Goal: Task Accomplishment & Management: Manage account settings

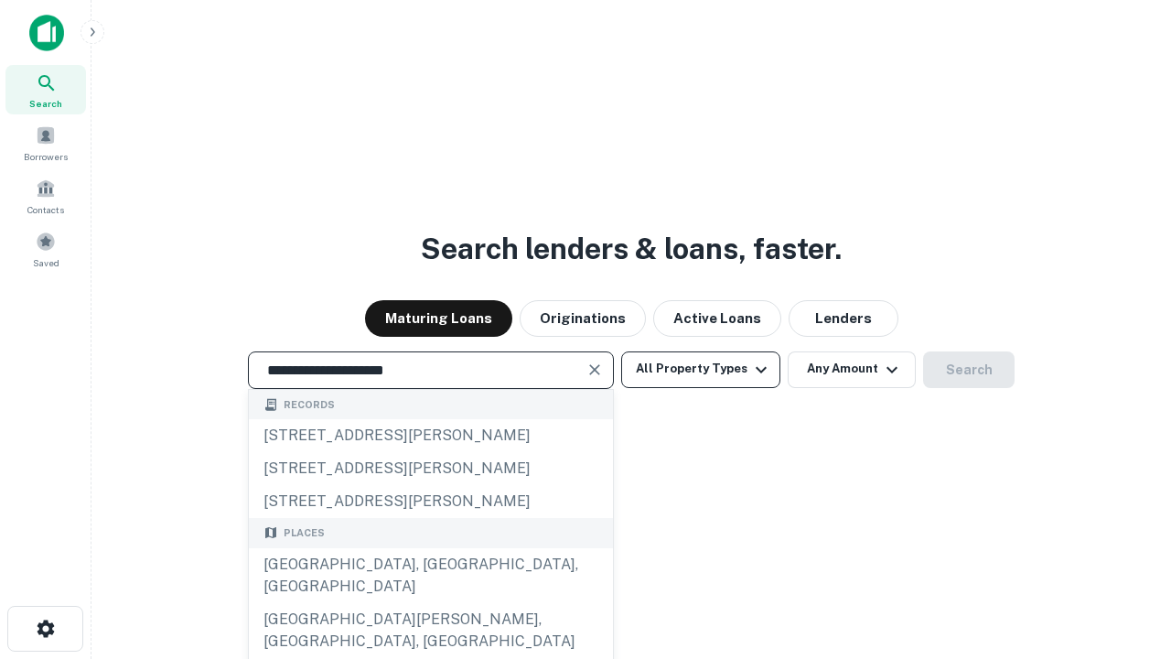
click at [430, 603] on div "[GEOGRAPHIC_DATA], [GEOGRAPHIC_DATA], [GEOGRAPHIC_DATA]" at bounding box center [431, 575] width 364 height 55
click at [701, 369] on button "All Property Types" at bounding box center [700, 369] width 159 height 37
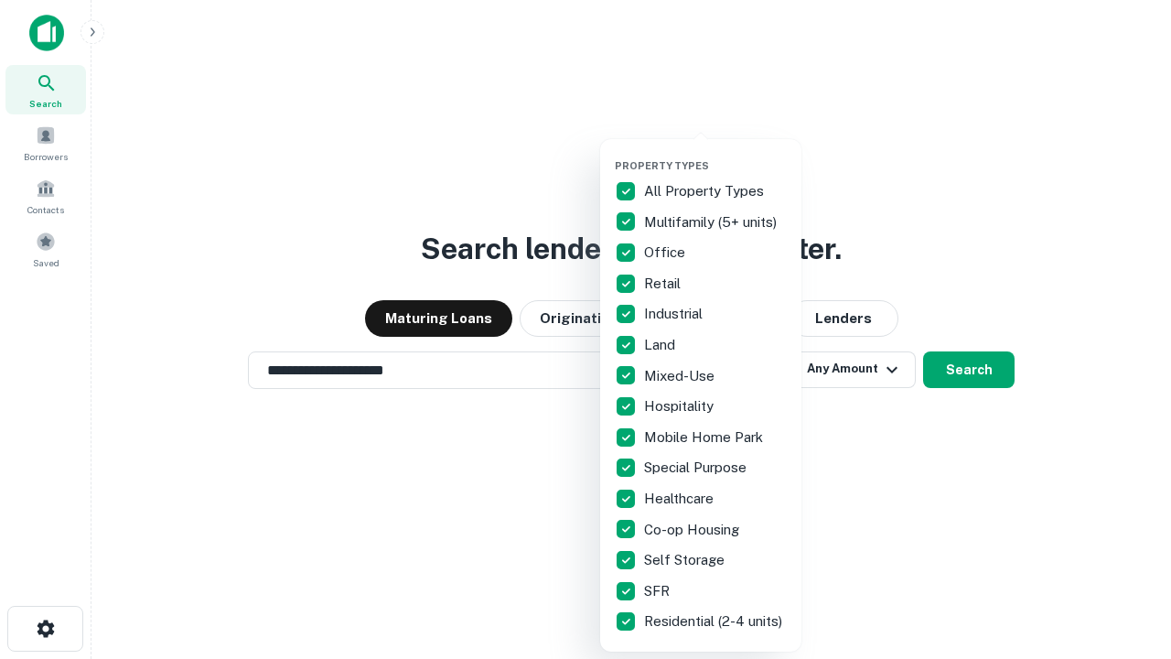
type input "**********"
click at [715, 154] on button "button" at bounding box center [715, 154] width 201 height 1
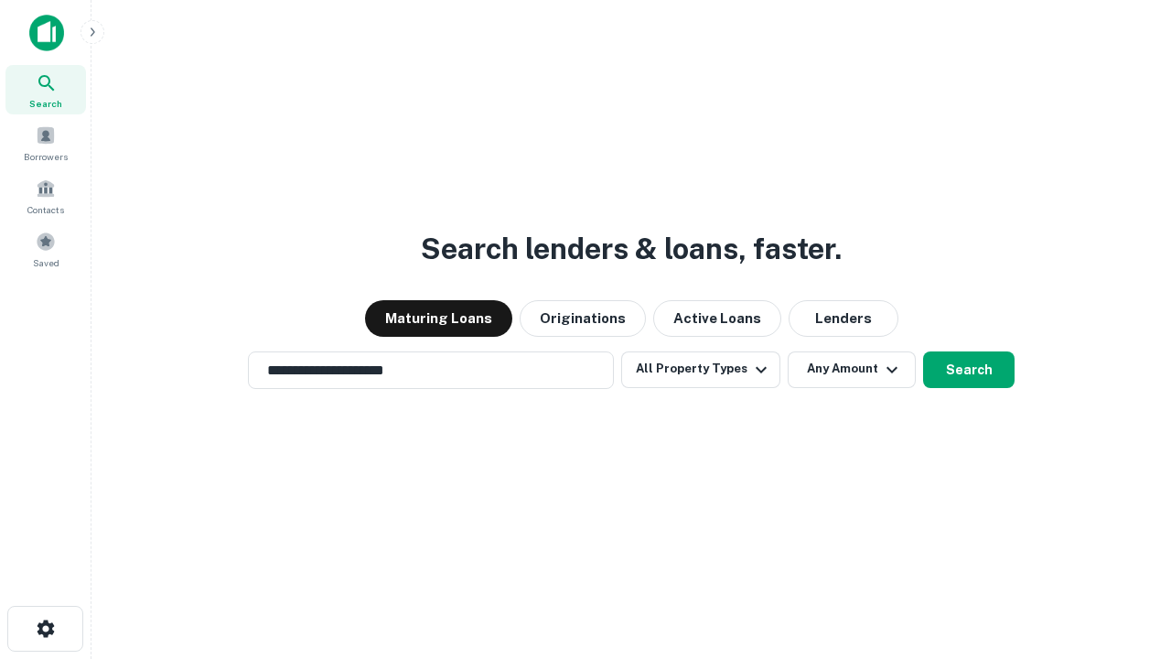
scroll to position [28, 0]
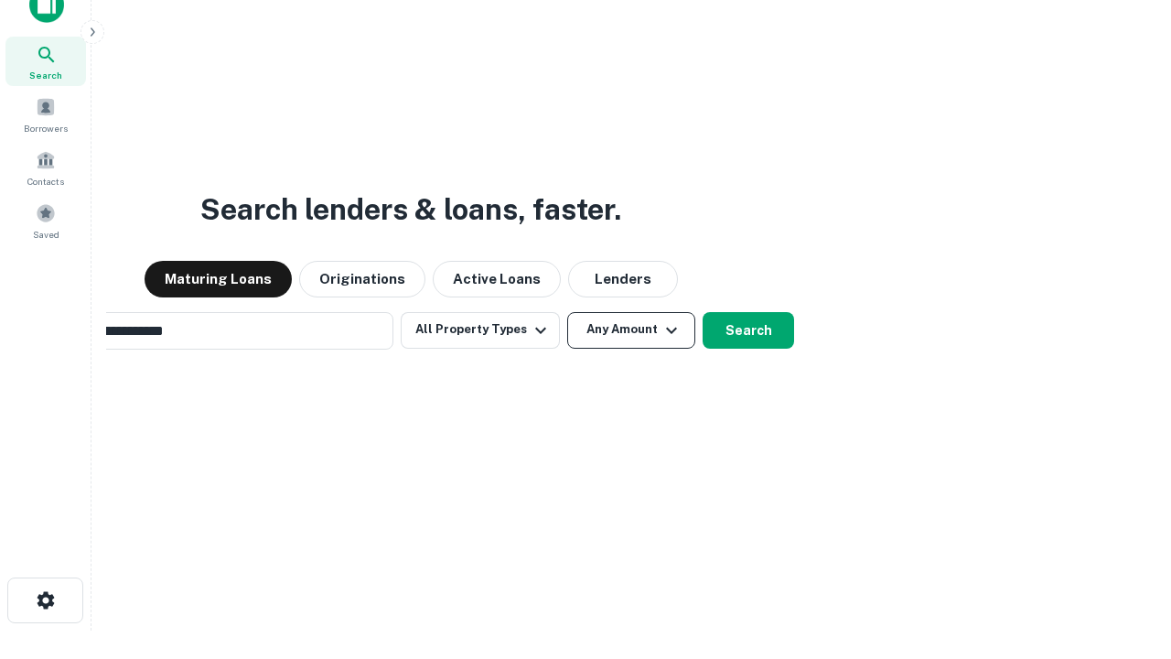
click at [567, 312] on button "Any Amount" at bounding box center [631, 330] width 128 height 37
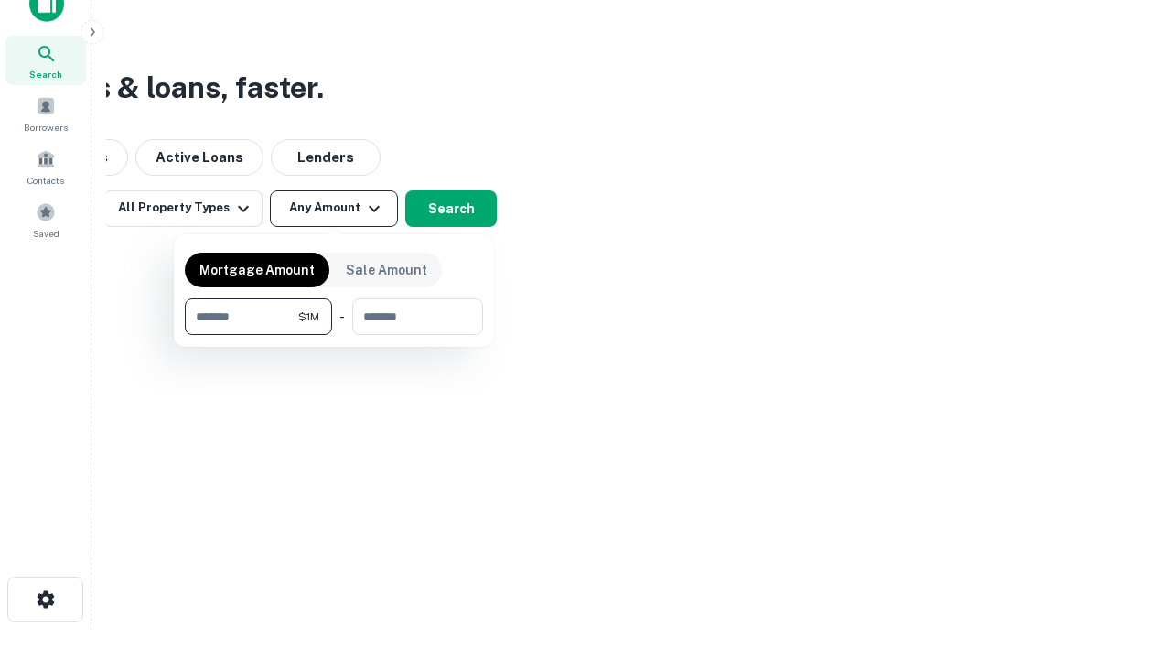
type input "*******"
click at [334, 335] on button "button" at bounding box center [334, 335] width 298 height 1
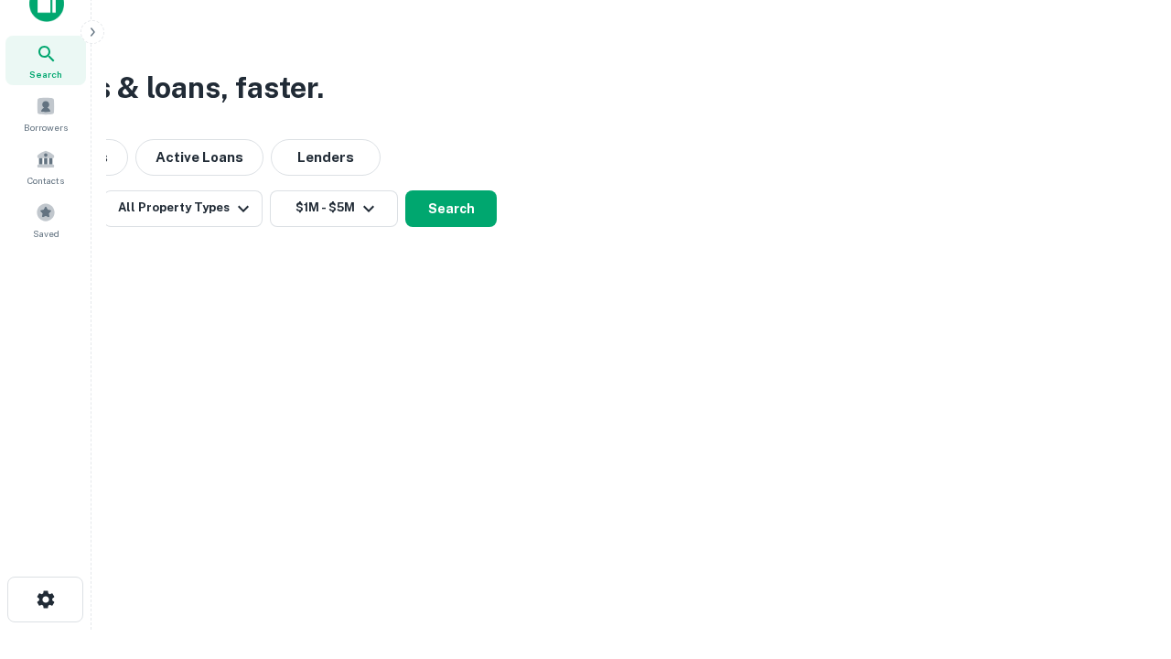
scroll to position [28, 0]
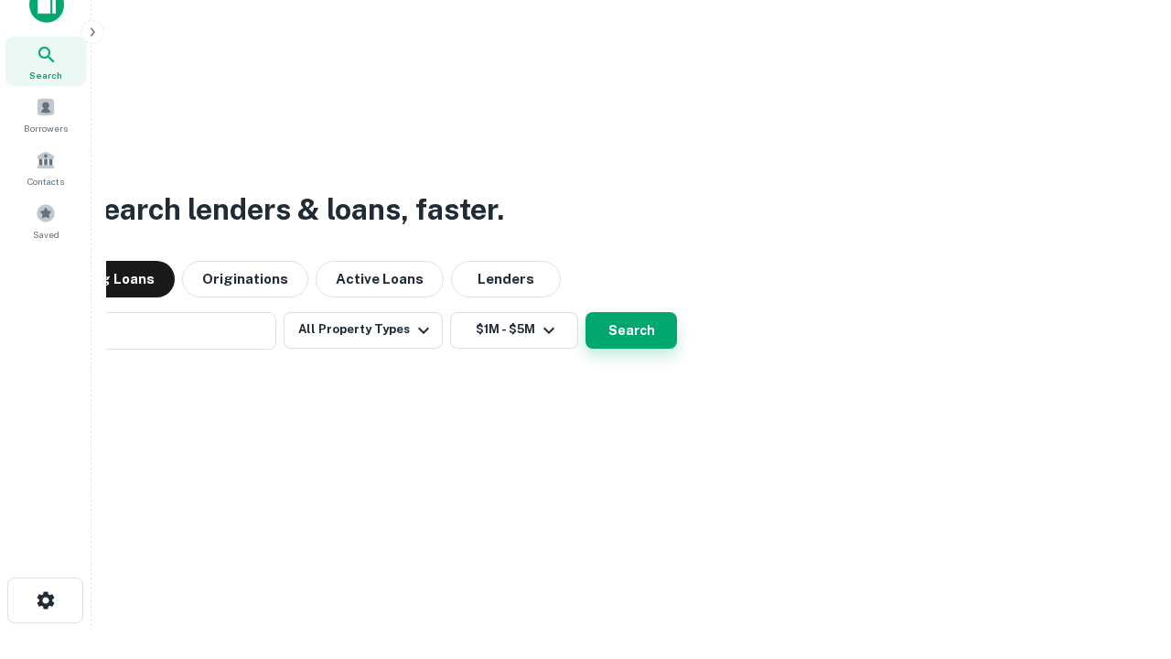
click at [586, 312] on button "Search" at bounding box center [631, 330] width 91 height 37
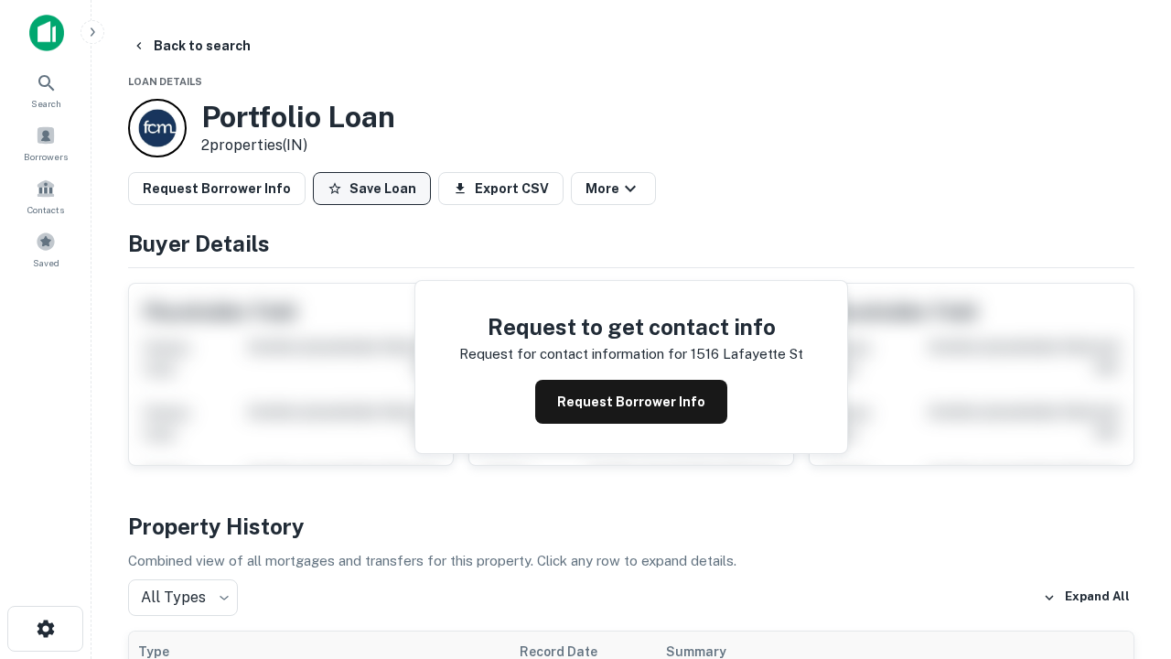
click at [371, 188] on button "Save Loan" at bounding box center [372, 188] width 118 height 33
click at [376, 188] on button "Loan Saved" at bounding box center [376, 188] width 126 height 33
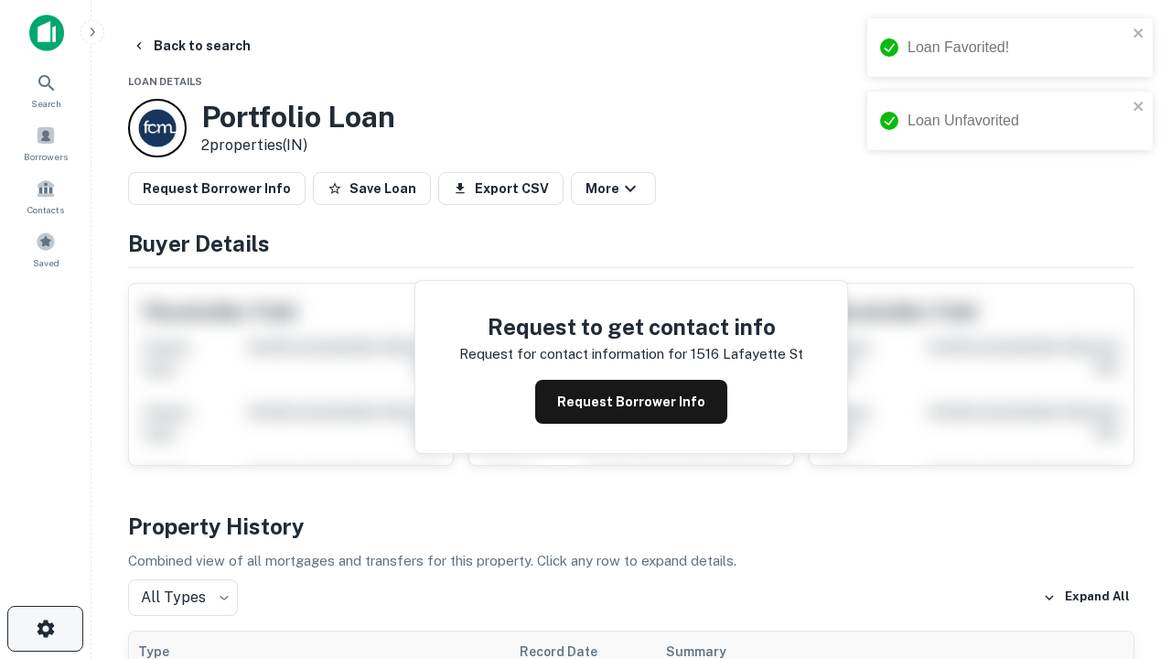
click at [45, 629] on icon "button" at bounding box center [46, 629] width 22 height 22
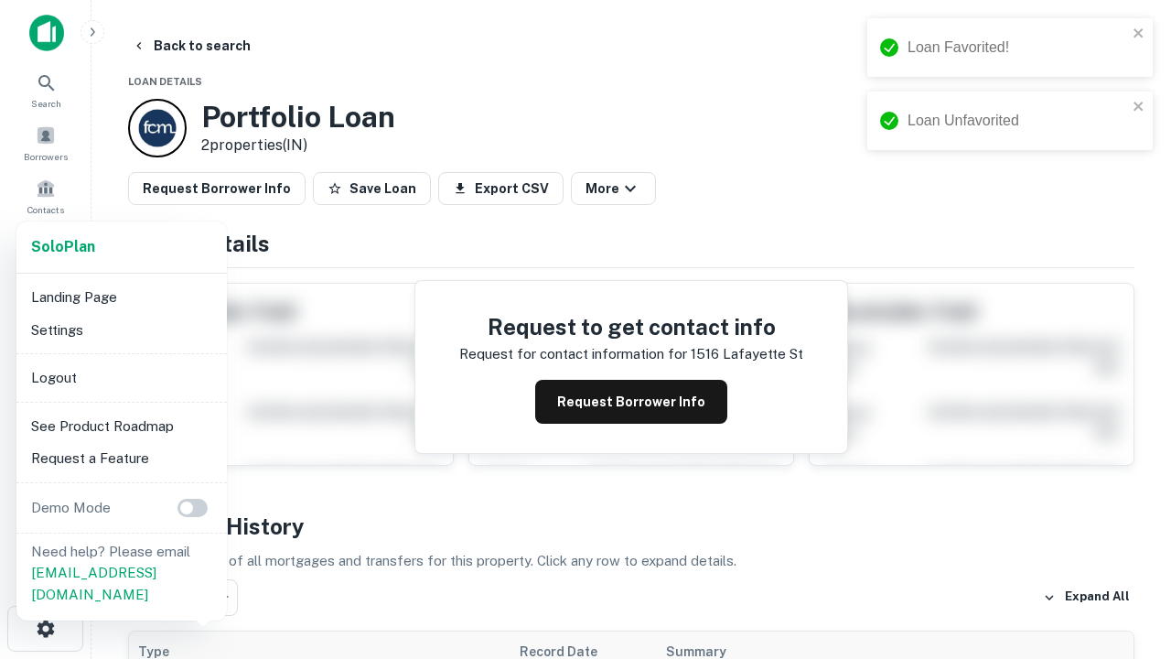
click at [121, 377] on li "Logout" at bounding box center [122, 377] width 196 height 33
